Goal: Information Seeking & Learning: Check status

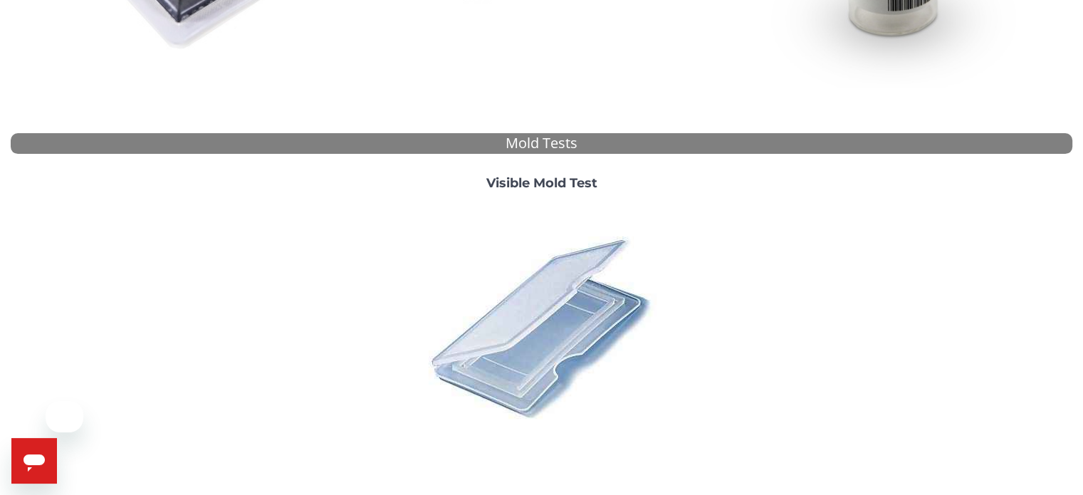
scroll to position [530, 0]
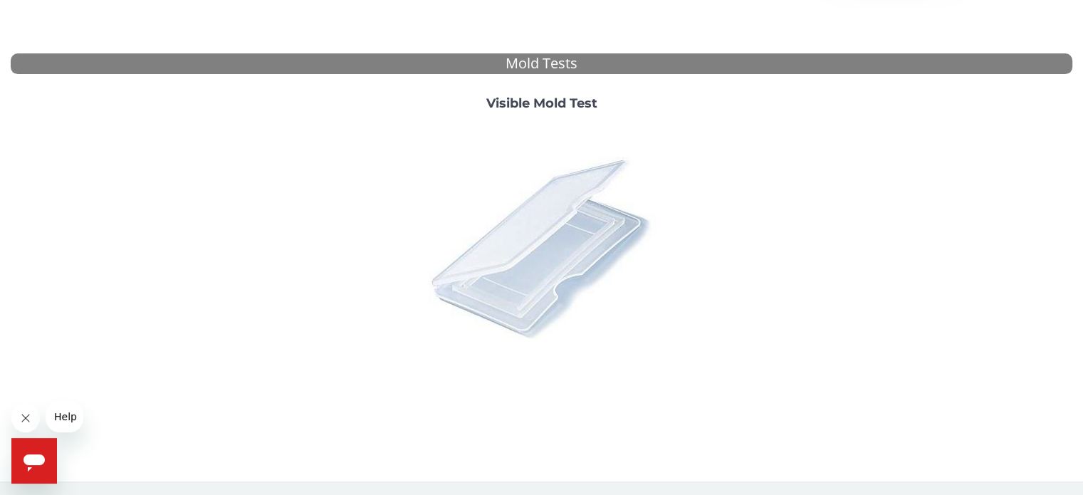
click at [515, 258] on img at bounding box center [541, 246] width 249 height 249
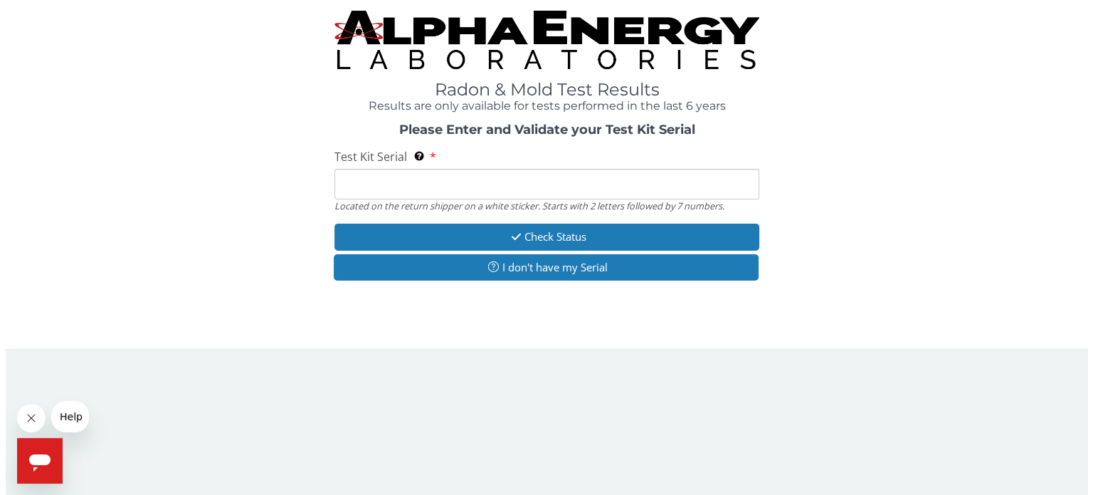
scroll to position [0, 0]
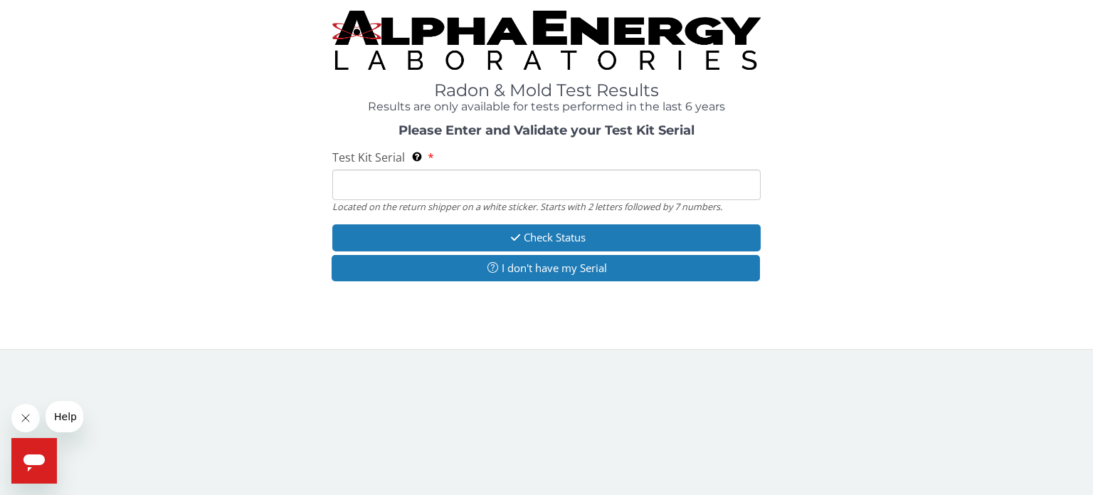
click at [480, 179] on input "Test Kit Serial Located on the return shipper on a white sticker. Starts with 2…" at bounding box center [546, 184] width 428 height 31
type input "ML197787"
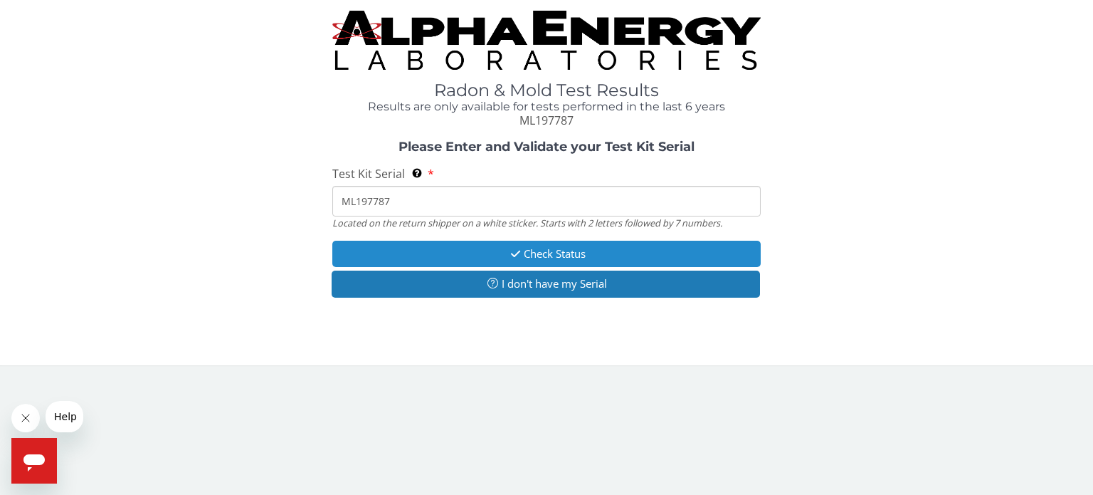
click at [504, 265] on button "Check Status" at bounding box center [546, 254] width 428 height 26
